Goal: Information Seeking & Learning: Find contact information

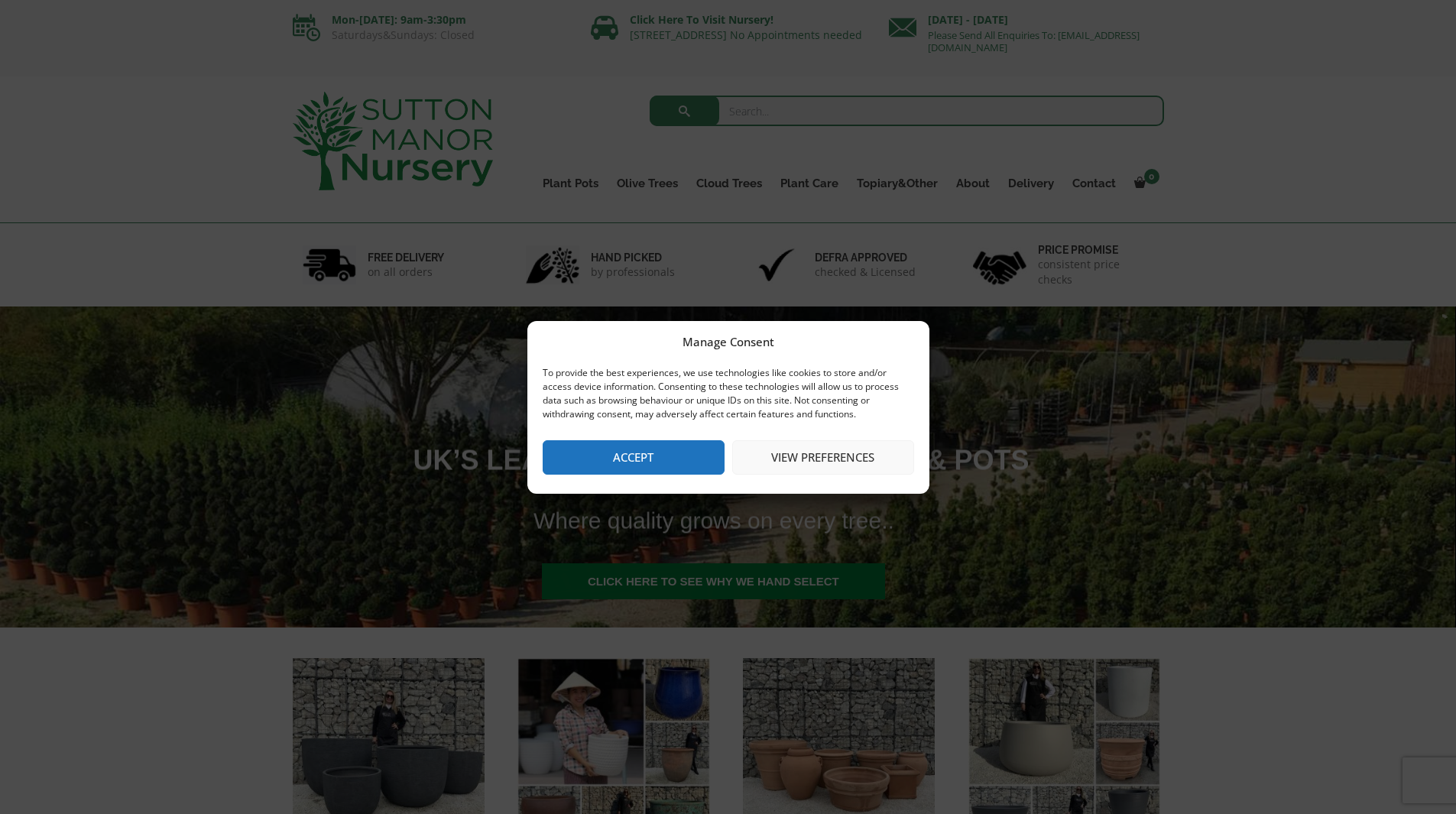
click at [811, 453] on button "View preferences" at bounding box center [823, 457] width 182 height 35
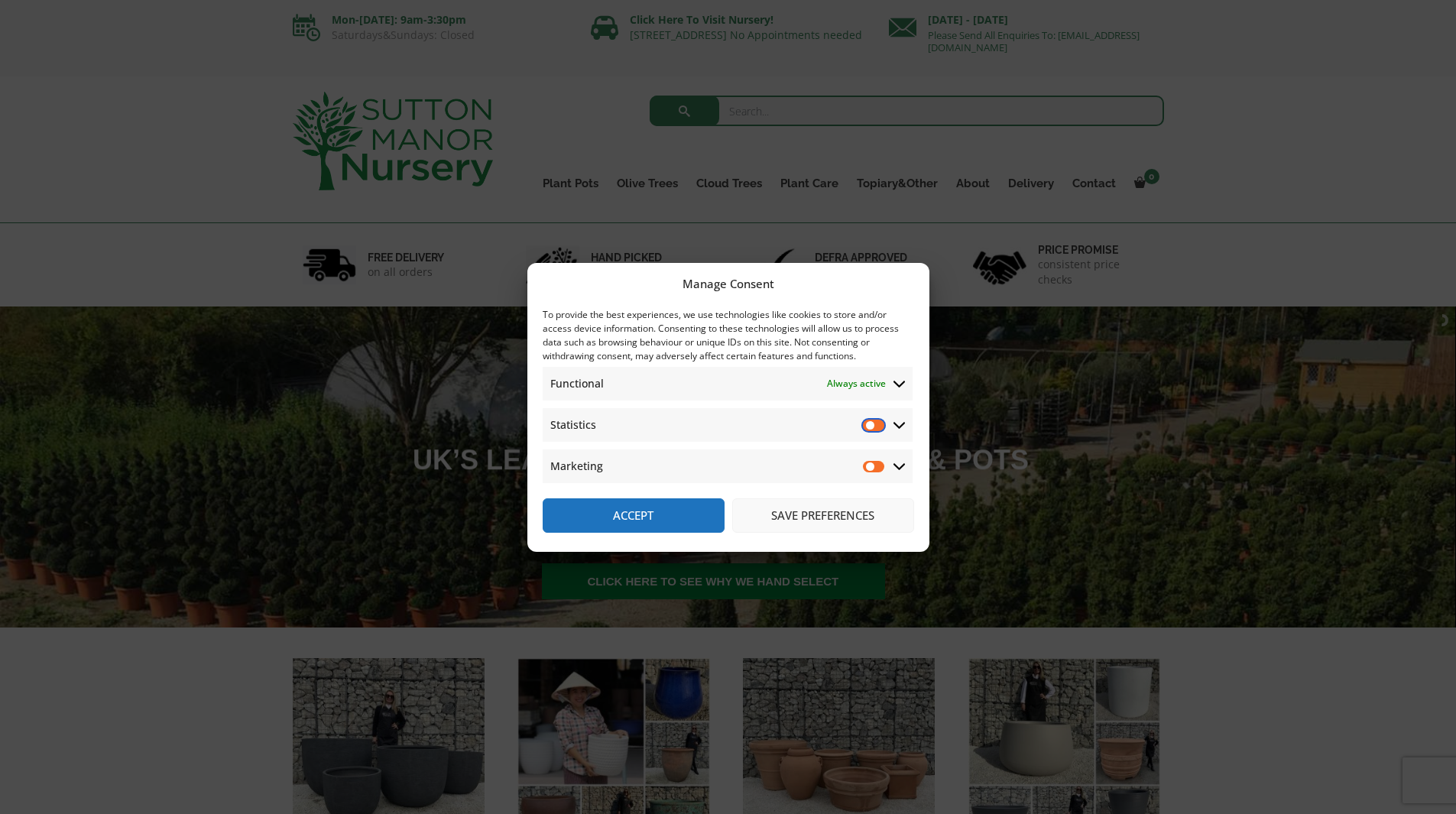
click at [870, 428] on input "Statistics" at bounding box center [874, 425] width 23 height 15
checkbox input "false"
click at [817, 508] on button "Save preferences" at bounding box center [823, 515] width 182 height 35
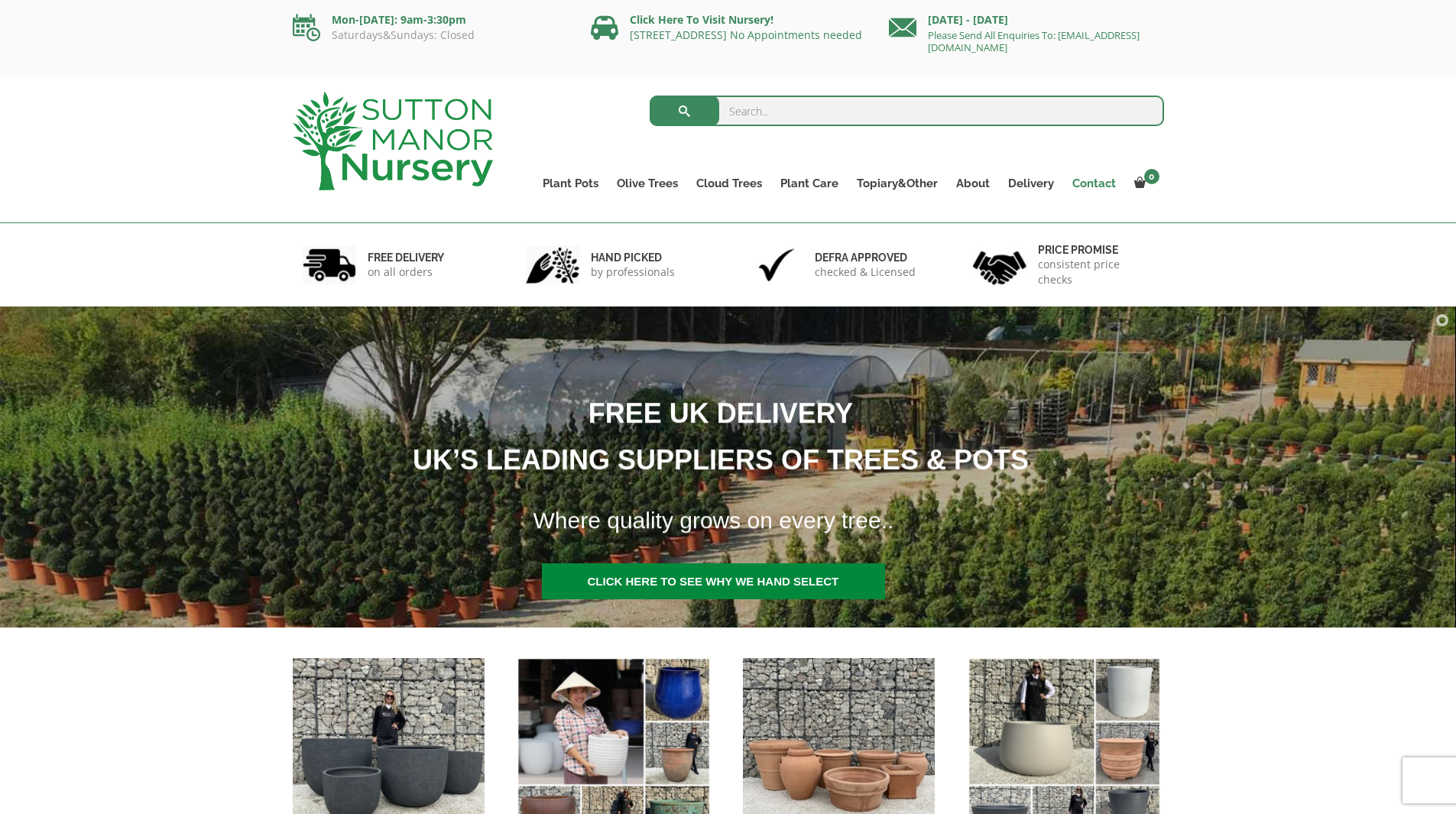
click at [1094, 181] on link "Contact" at bounding box center [1094, 184] width 62 height 21
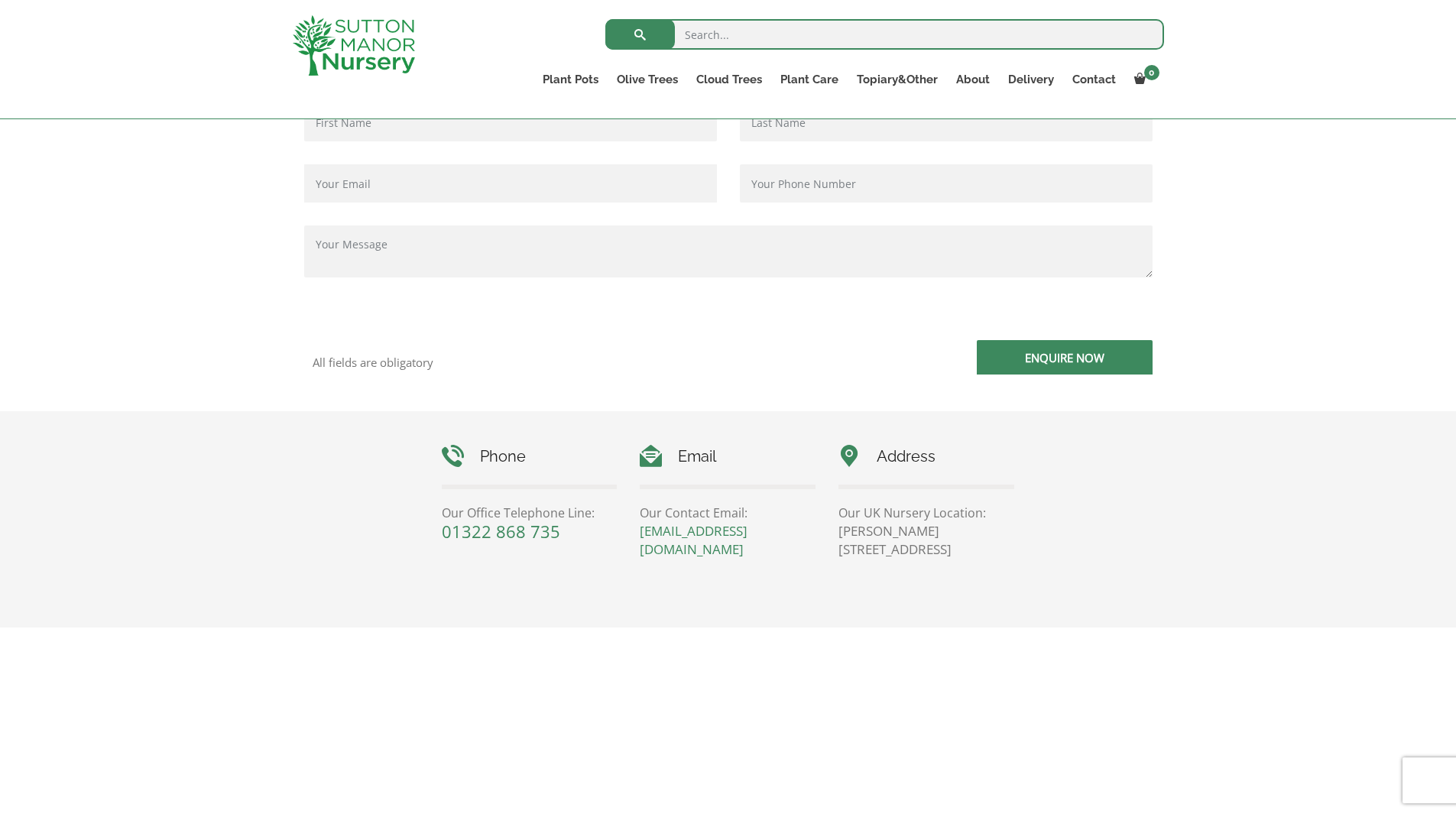
scroll to position [459, 0]
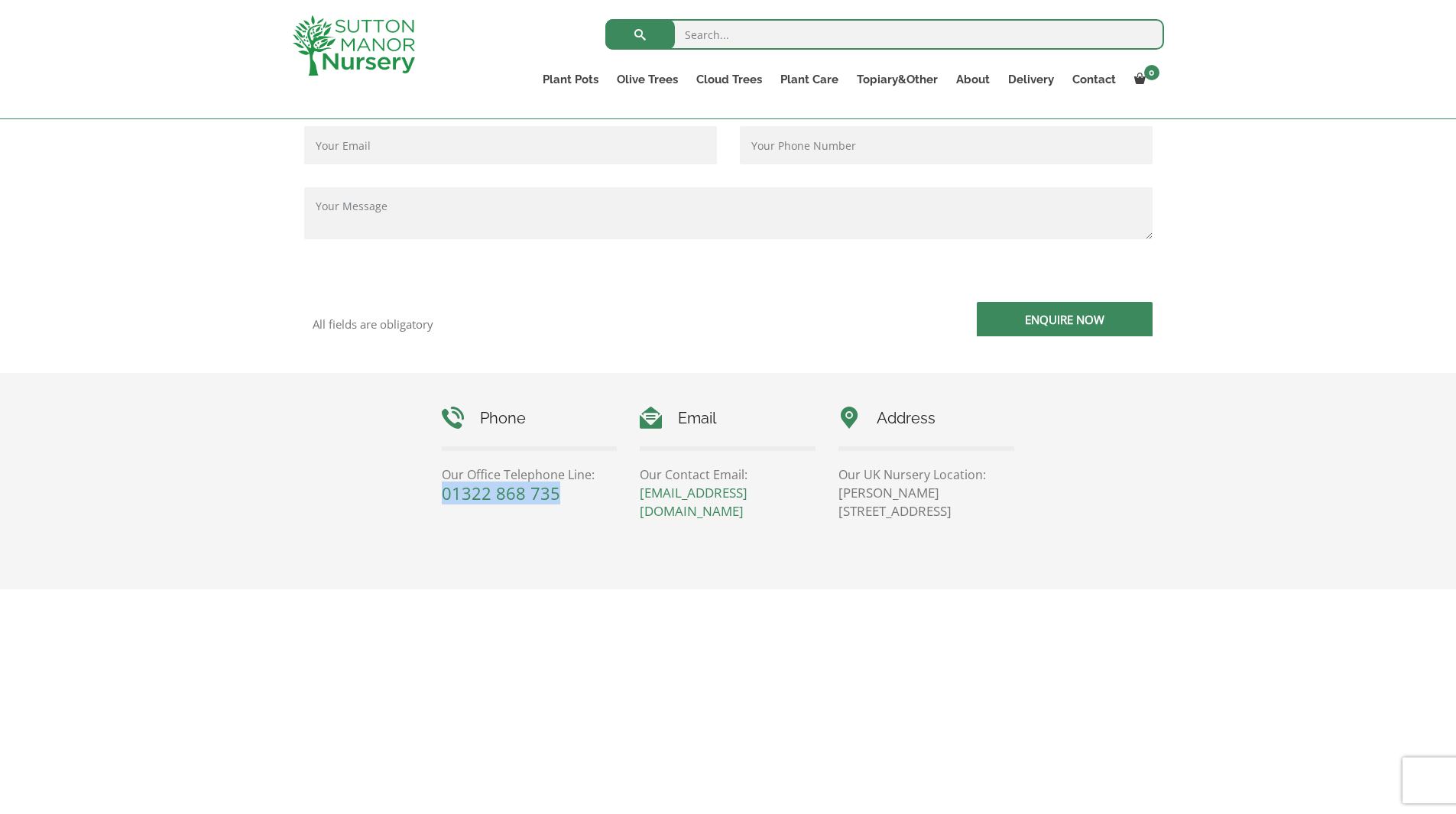
drag, startPoint x: 582, startPoint y: 493, endPoint x: 431, endPoint y: 495, distance: 151.0
click at [431, 495] on div "Phone Our Office Telephone Line: [PHONE_NUMBER]" at bounding box center [530, 455] width 199 height 95
copy link "01322 868 735"
drag, startPoint x: 700, startPoint y: 524, endPoint x: 643, endPoint y: 494, distance: 64.4
click at [643, 494] on div "Phone Our Office Telephone Line: [PHONE_NUMBER] Email Our Contact Email: [EMAIL…" at bounding box center [728, 473] width 596 height 201
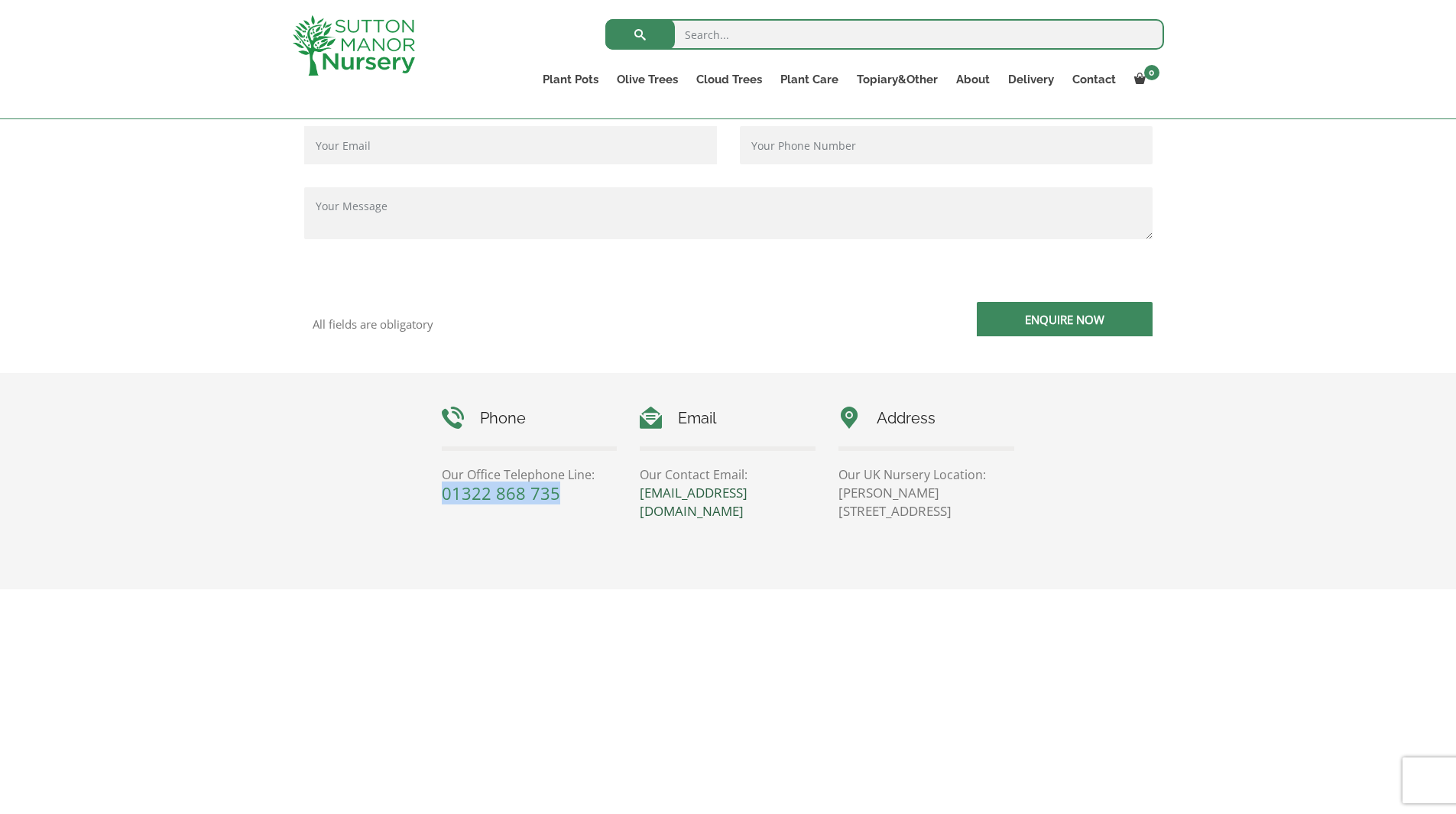
copy link "[EMAIL_ADDRESS][DOMAIN_NAME]"
